Goal: Understand process/instructions: Learn how to perform a task or action

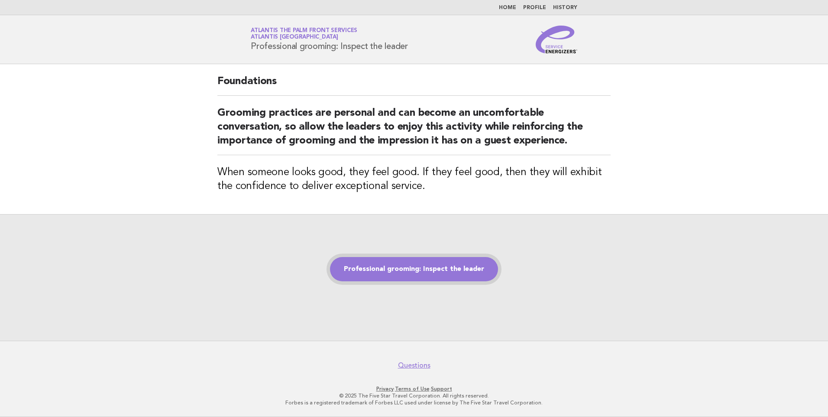
click at [424, 274] on link "Professional grooming: Inspect the leader" at bounding box center [414, 269] width 168 height 24
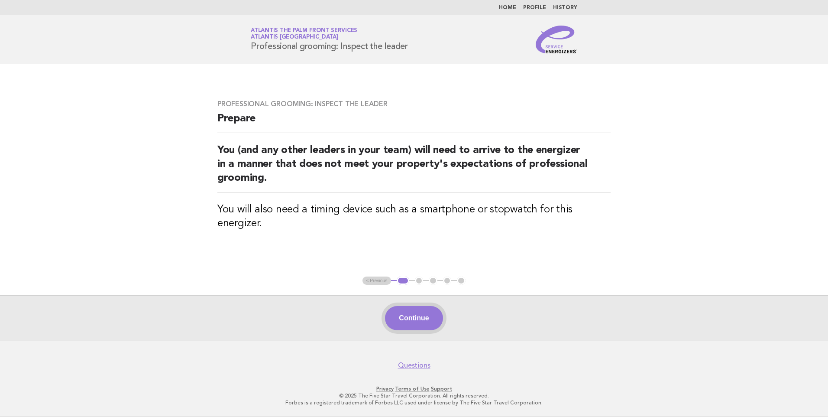
click at [403, 325] on button "Continue" at bounding box center [414, 318] width 58 height 24
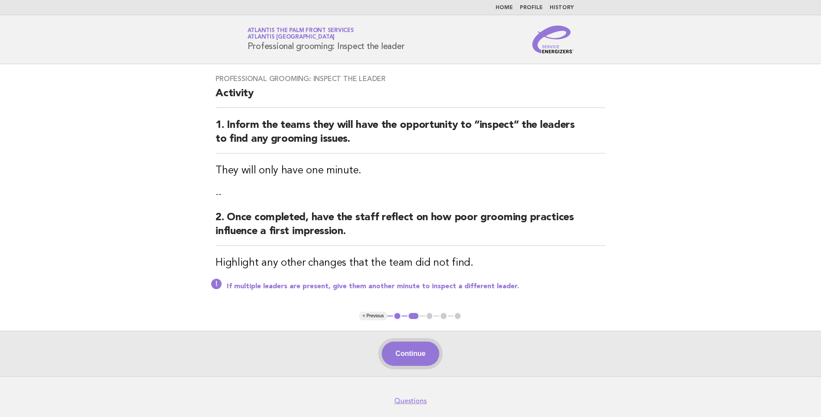
click at [413, 343] on button "Continue" at bounding box center [411, 353] width 58 height 24
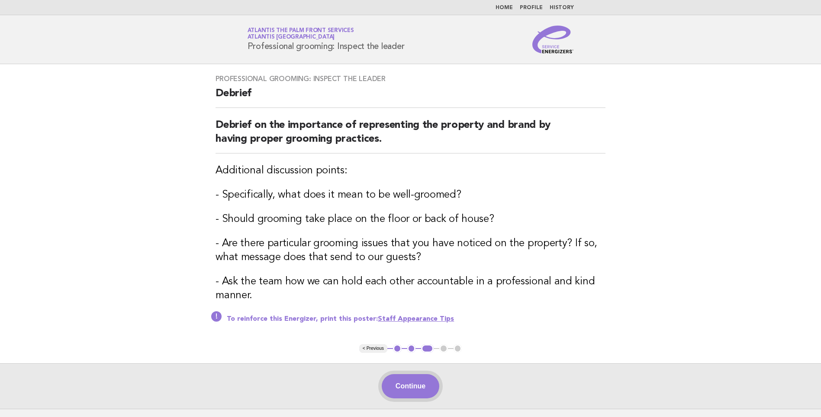
click at [409, 386] on button "Continue" at bounding box center [411, 386] width 58 height 24
